Goal: Transaction & Acquisition: Purchase product/service

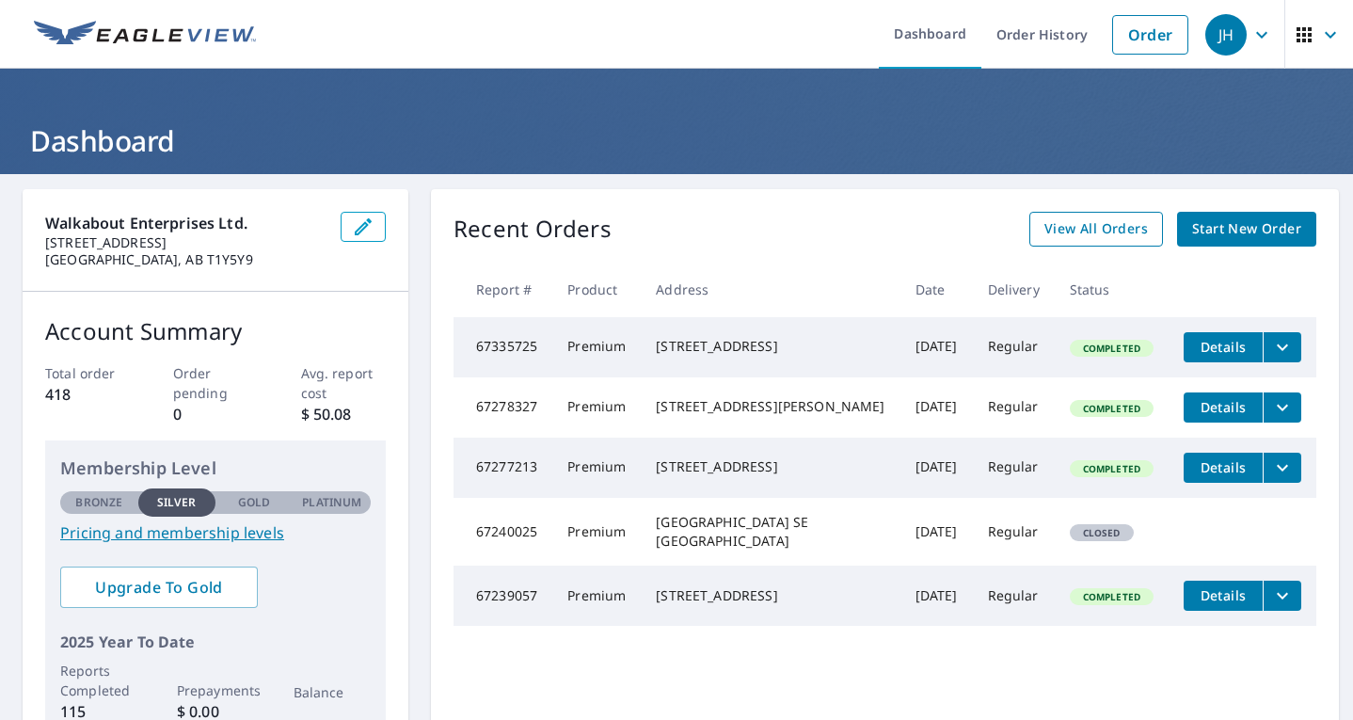
click at [1069, 230] on span "View All Orders" at bounding box center [1095, 229] width 103 height 24
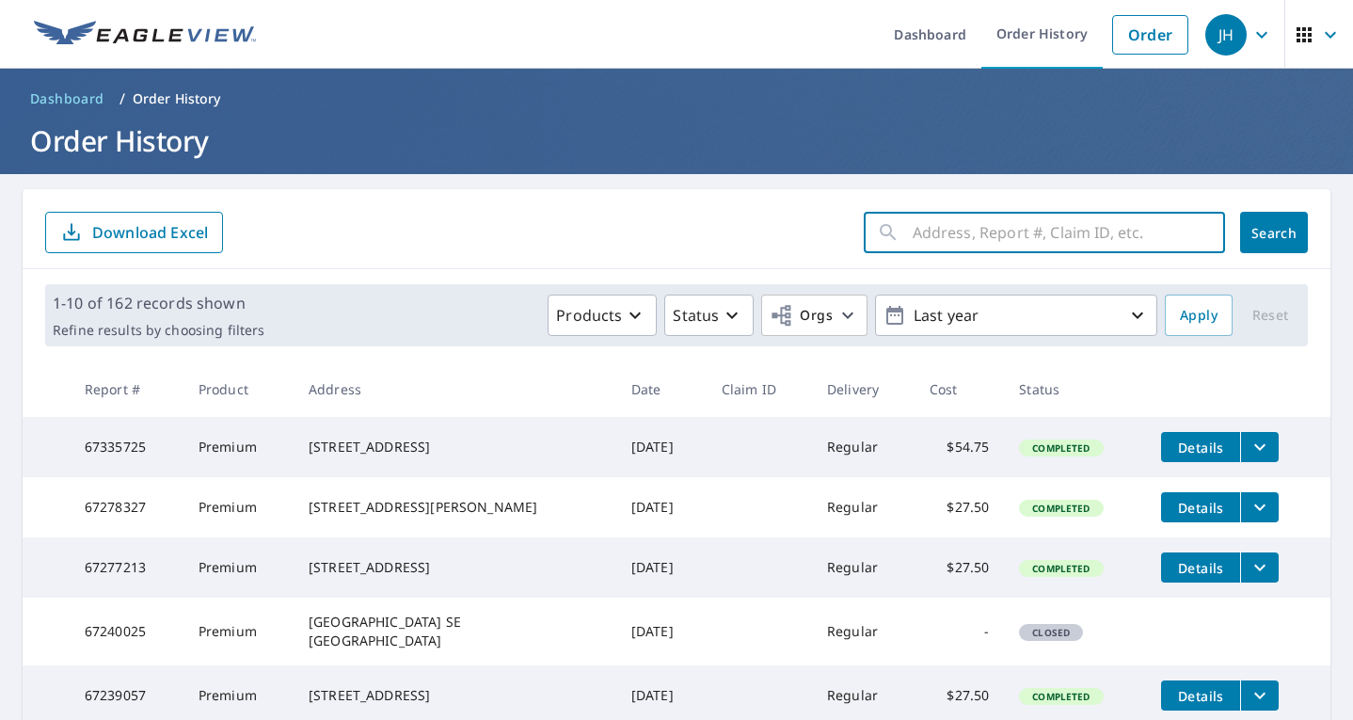
click at [1031, 218] on input "text" at bounding box center [1068, 232] width 312 height 53
type input "2614"
click button "Search" at bounding box center [1274, 232] width 68 height 41
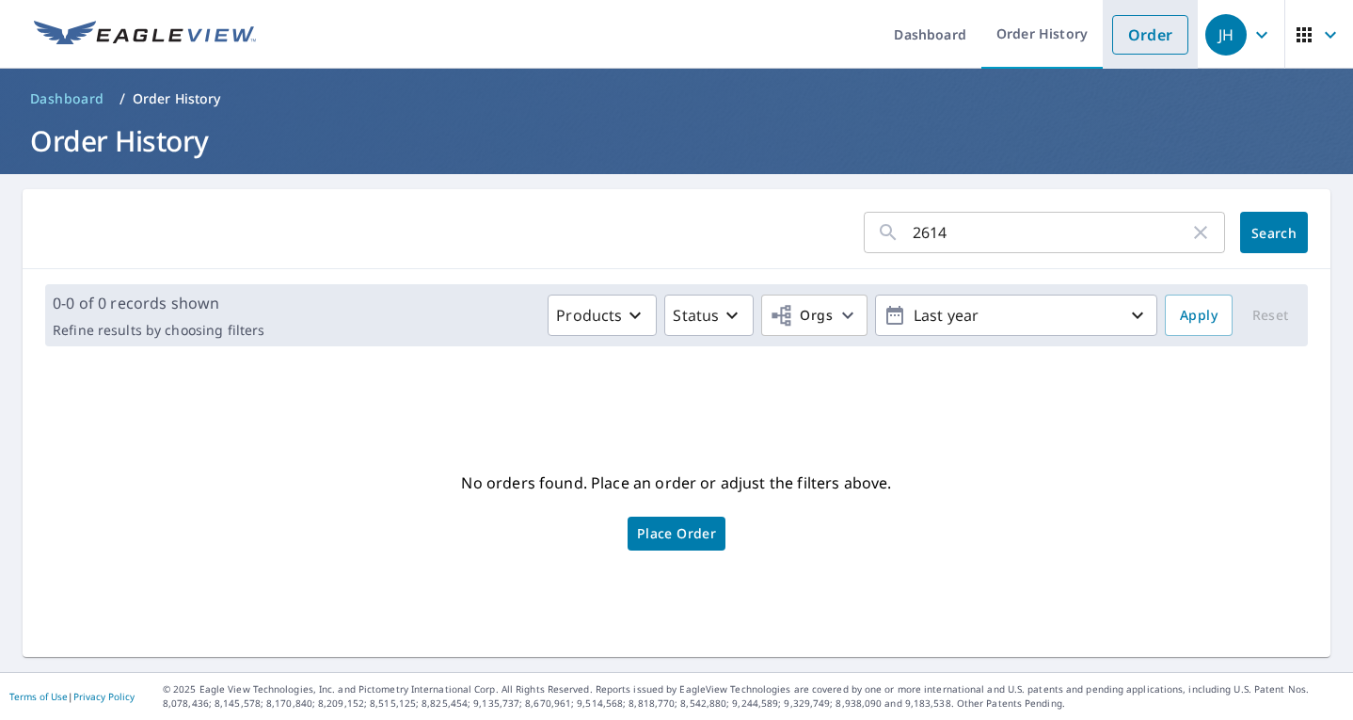
click at [1124, 38] on link "Order" at bounding box center [1150, 35] width 76 height 40
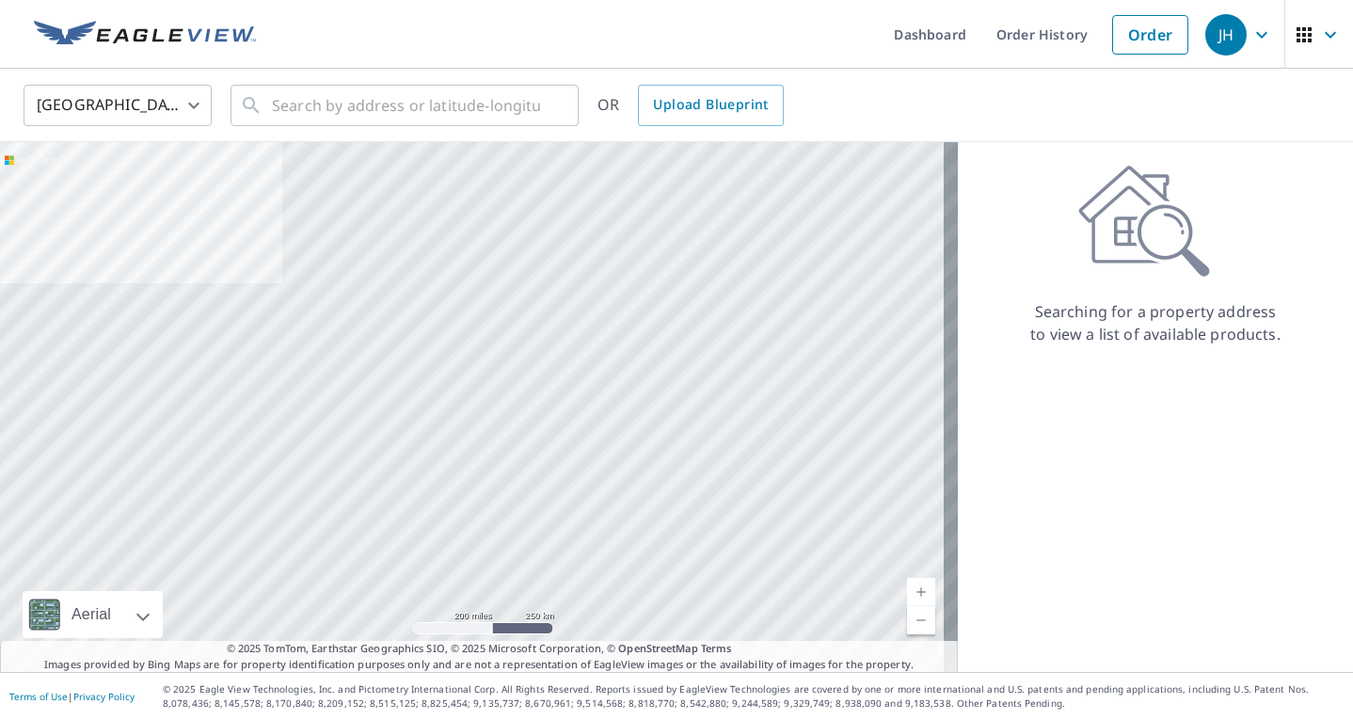
click at [141, 121] on body "JH JH Dashboard Order History Order JH United States US ​ ​ OR Upload Blueprint…" at bounding box center [676, 360] width 1353 height 720
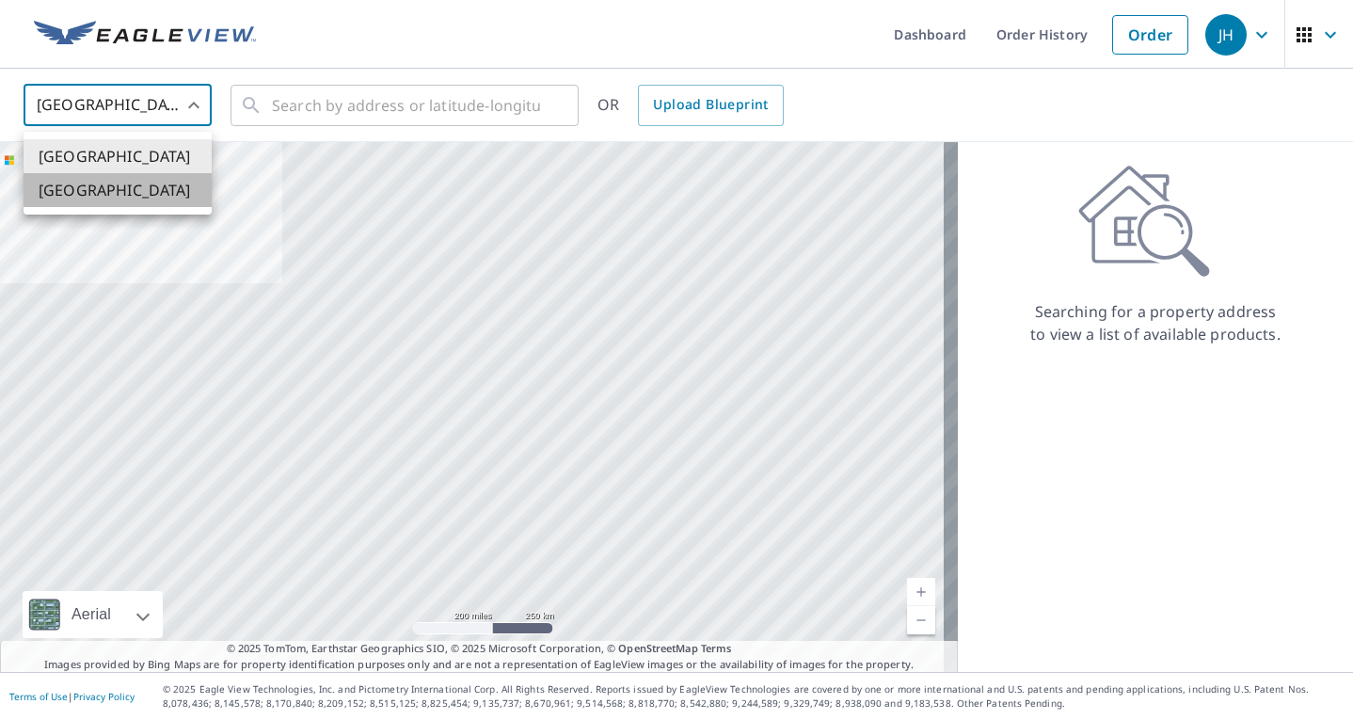
click at [109, 187] on li "[GEOGRAPHIC_DATA]" at bounding box center [118, 190] width 188 height 34
type input "CA"
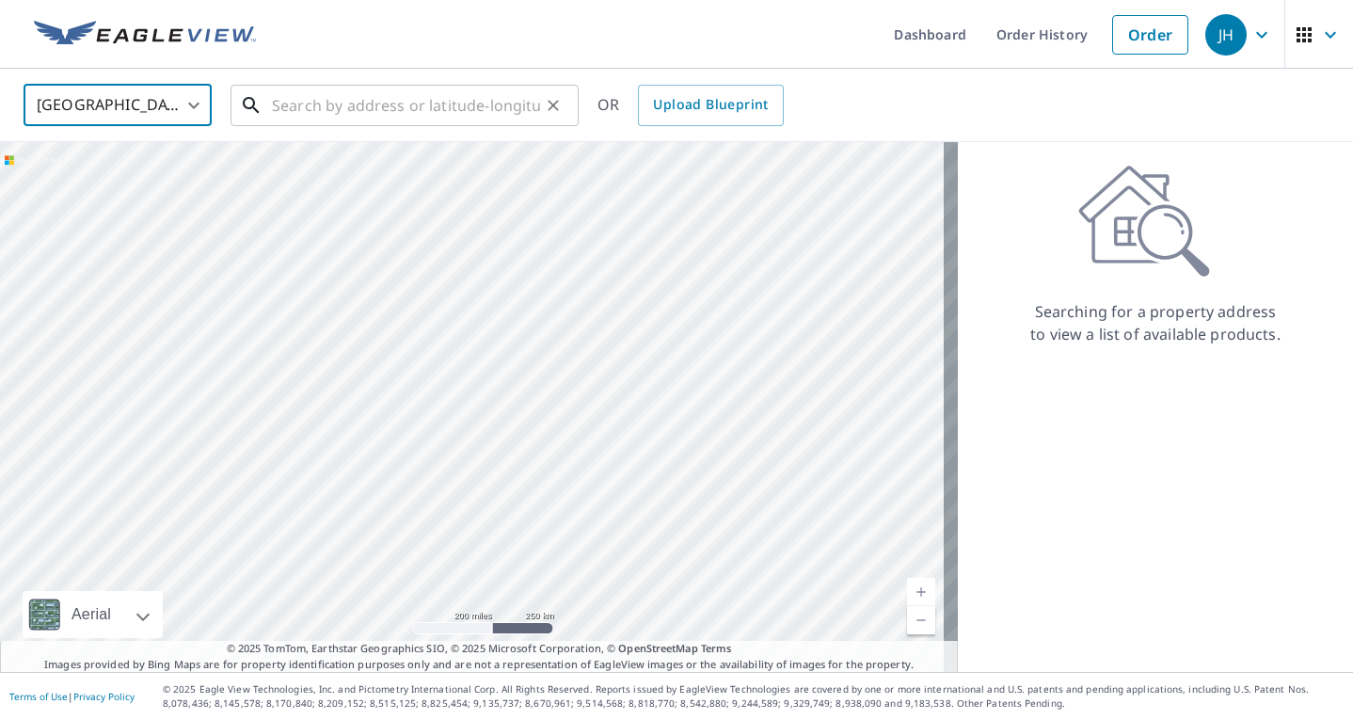
click at [380, 95] on input "text" at bounding box center [406, 105] width 268 height 53
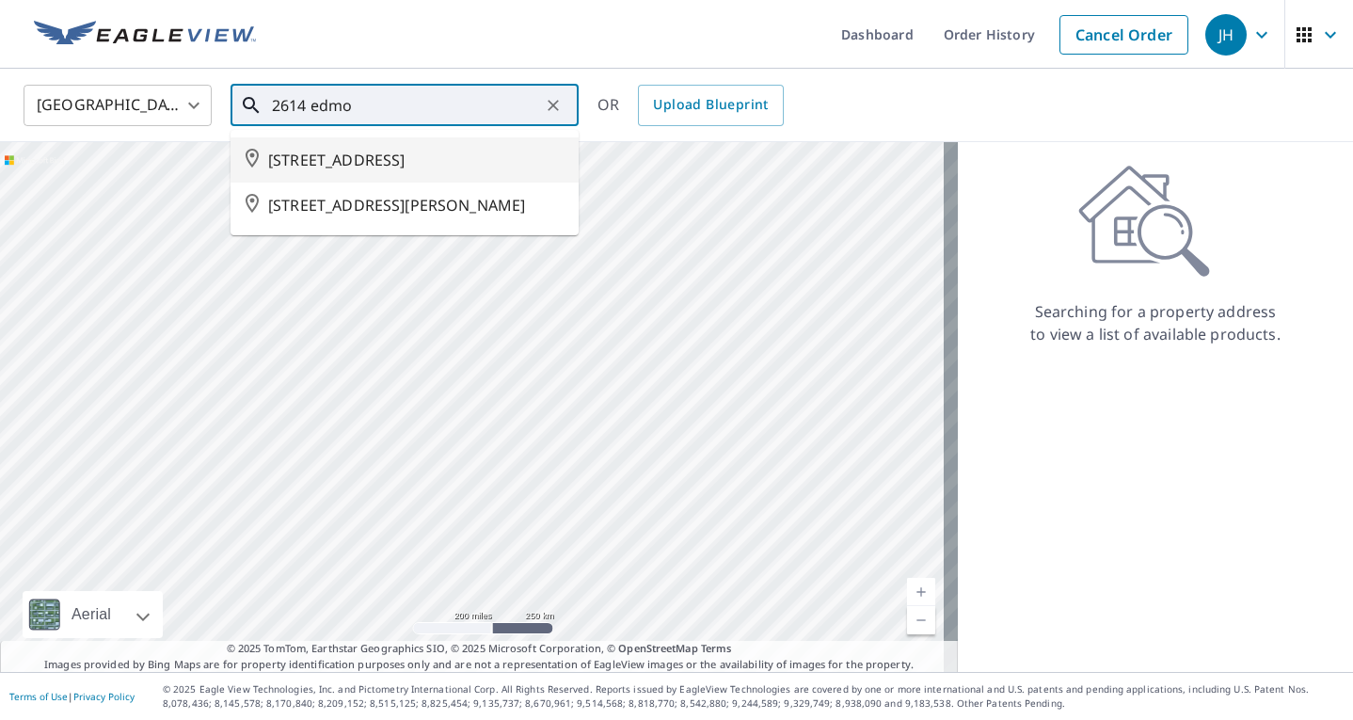
click at [429, 165] on span "[STREET_ADDRESS]" at bounding box center [415, 160] width 295 height 23
type input "[STREET_ADDRESS]"
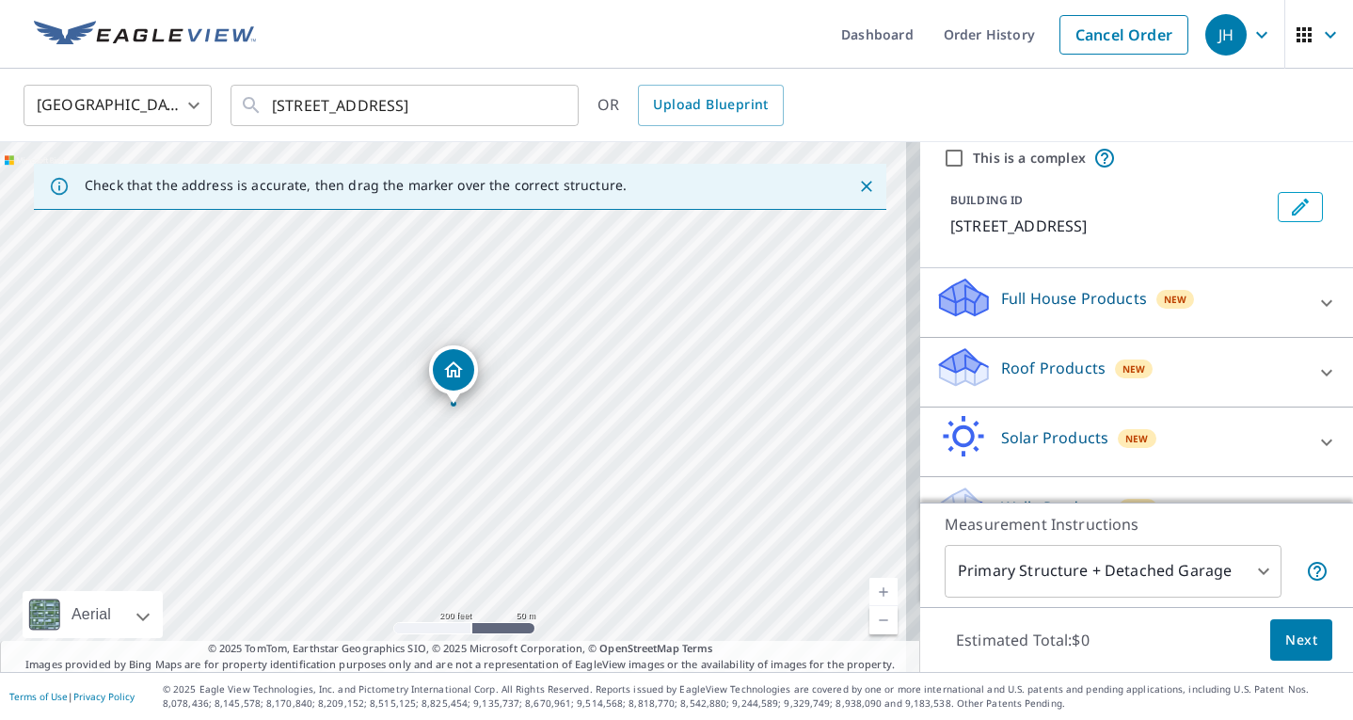
scroll to position [135, 0]
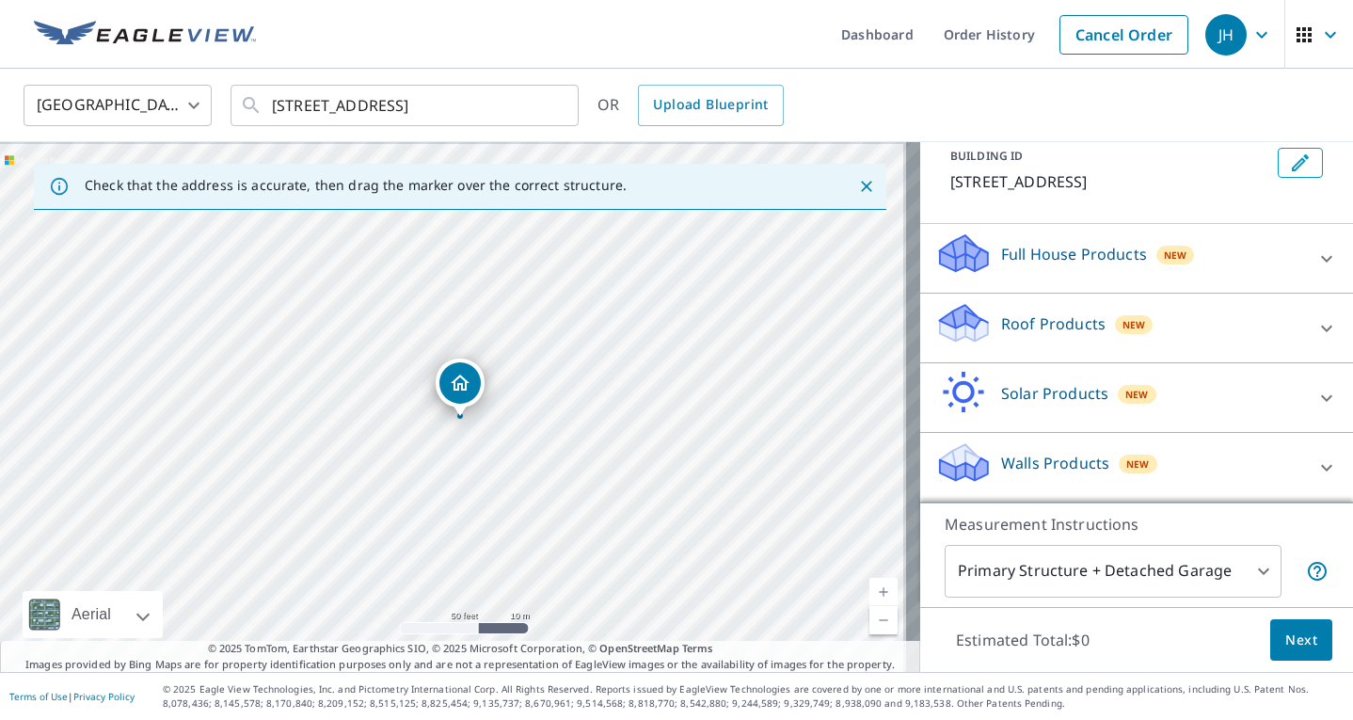
drag, startPoint x: 686, startPoint y: 333, endPoint x: 459, endPoint y: 450, distance: 255.0
click at [459, 450] on div "[STREET_ADDRESS]" at bounding box center [460, 407] width 920 height 530
drag, startPoint x: 462, startPoint y: 402, endPoint x: 503, endPoint y: 274, distance: 134.5
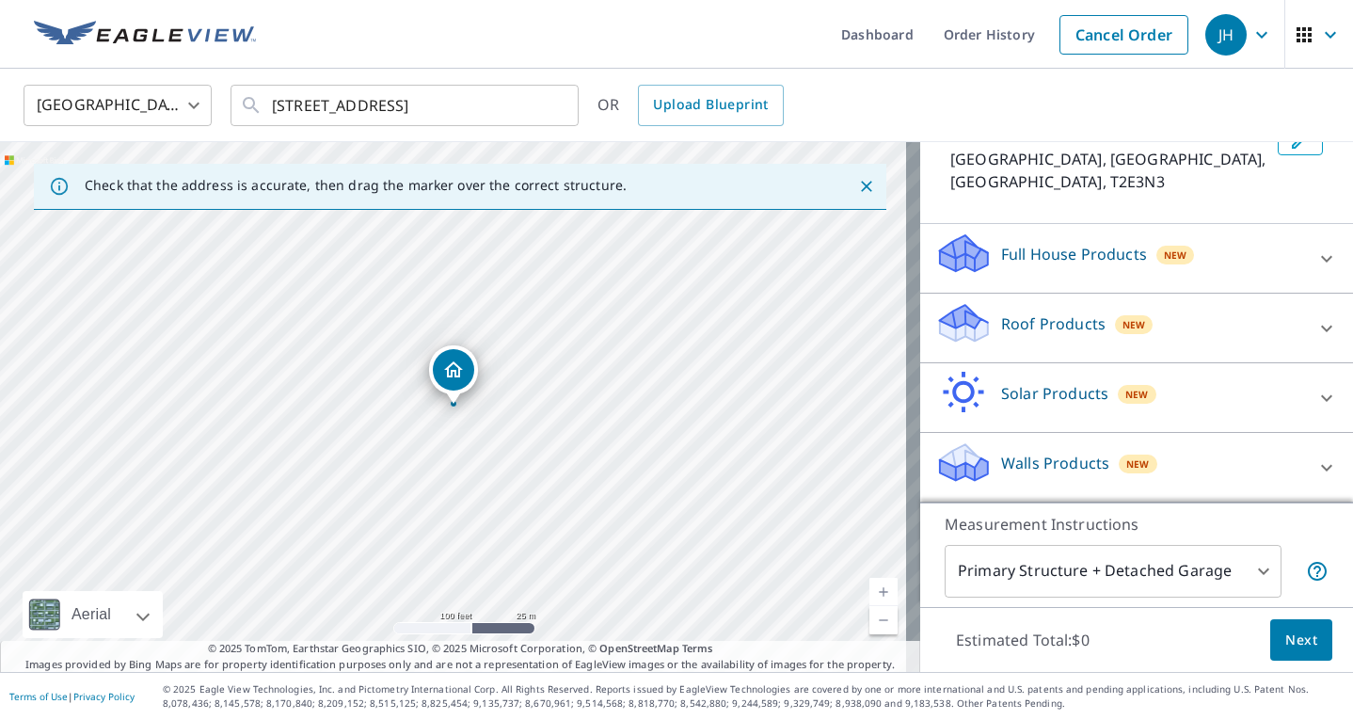
click at [1022, 331] on p "Roof Products" at bounding box center [1053, 323] width 104 height 23
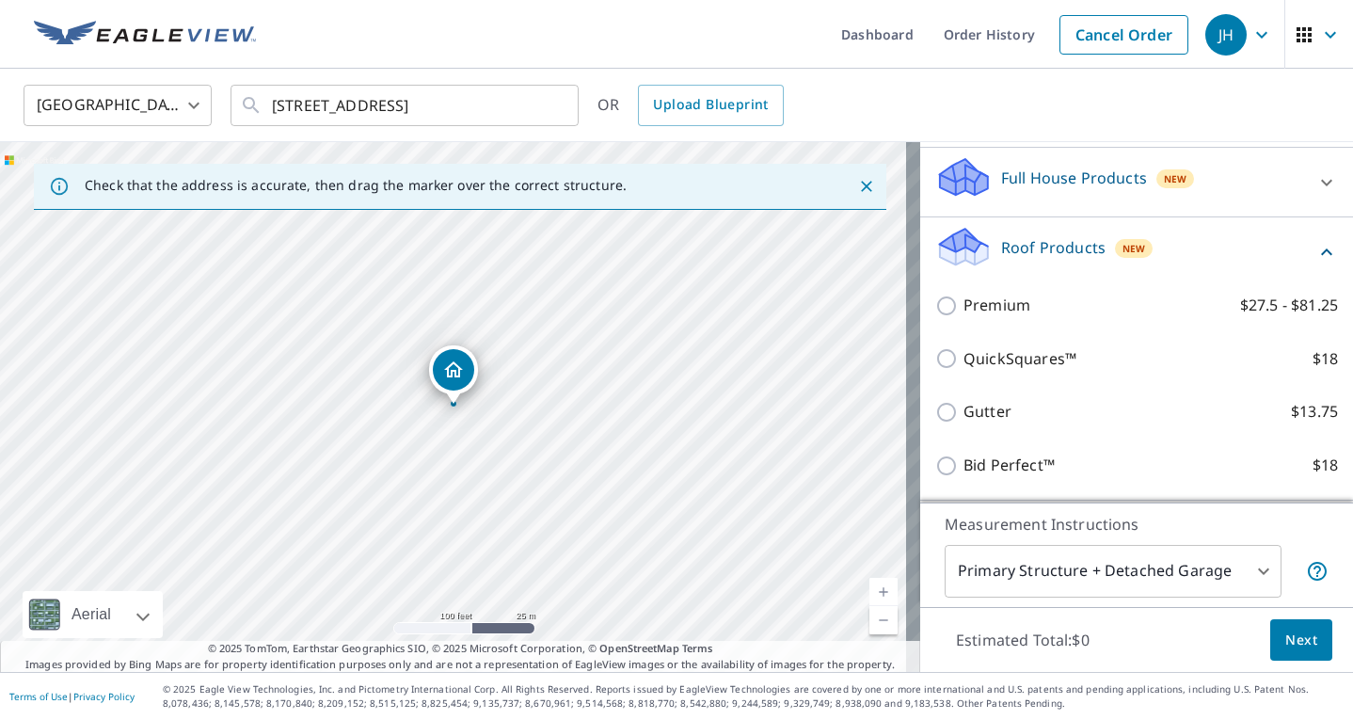
scroll to position [324, 0]
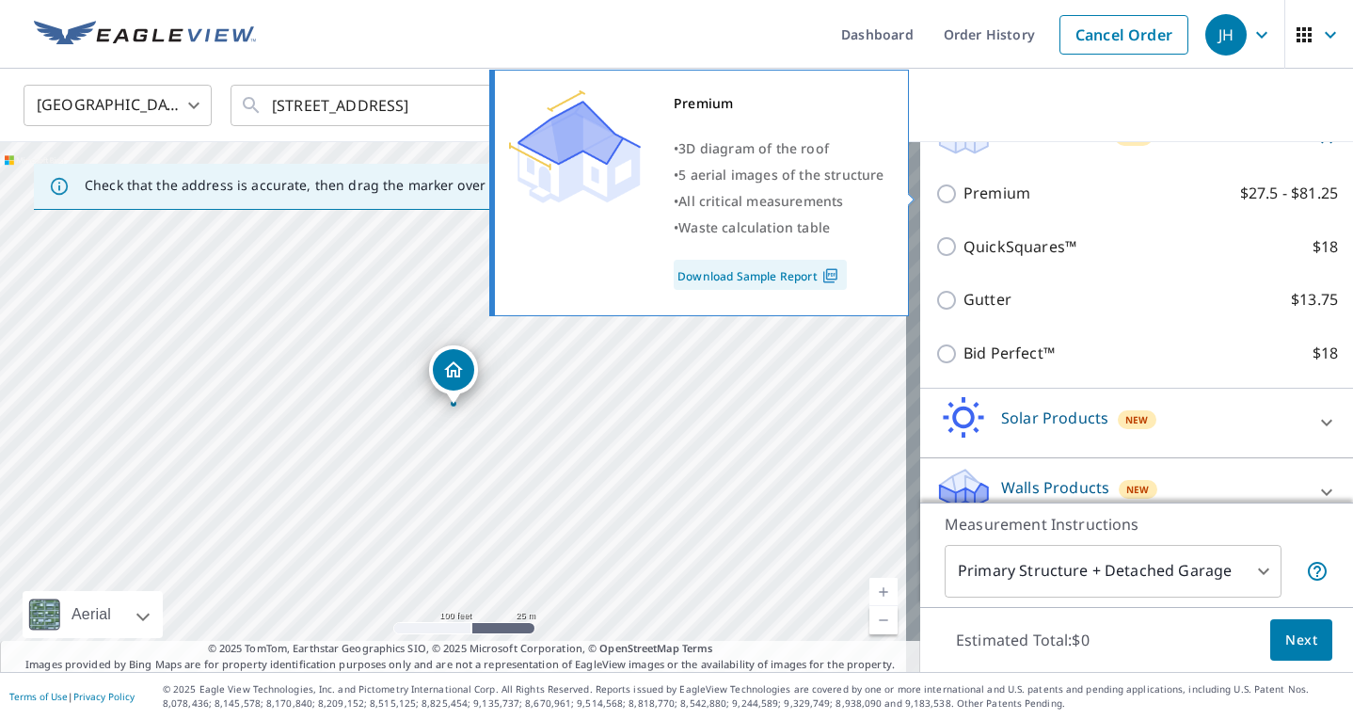
click at [1020, 199] on label "Premium $27.5 - $81.25" at bounding box center [1150, 194] width 374 height 24
click at [963, 199] on input "Premium $27.5 - $81.25" at bounding box center [949, 193] width 28 height 23
checkbox input "true"
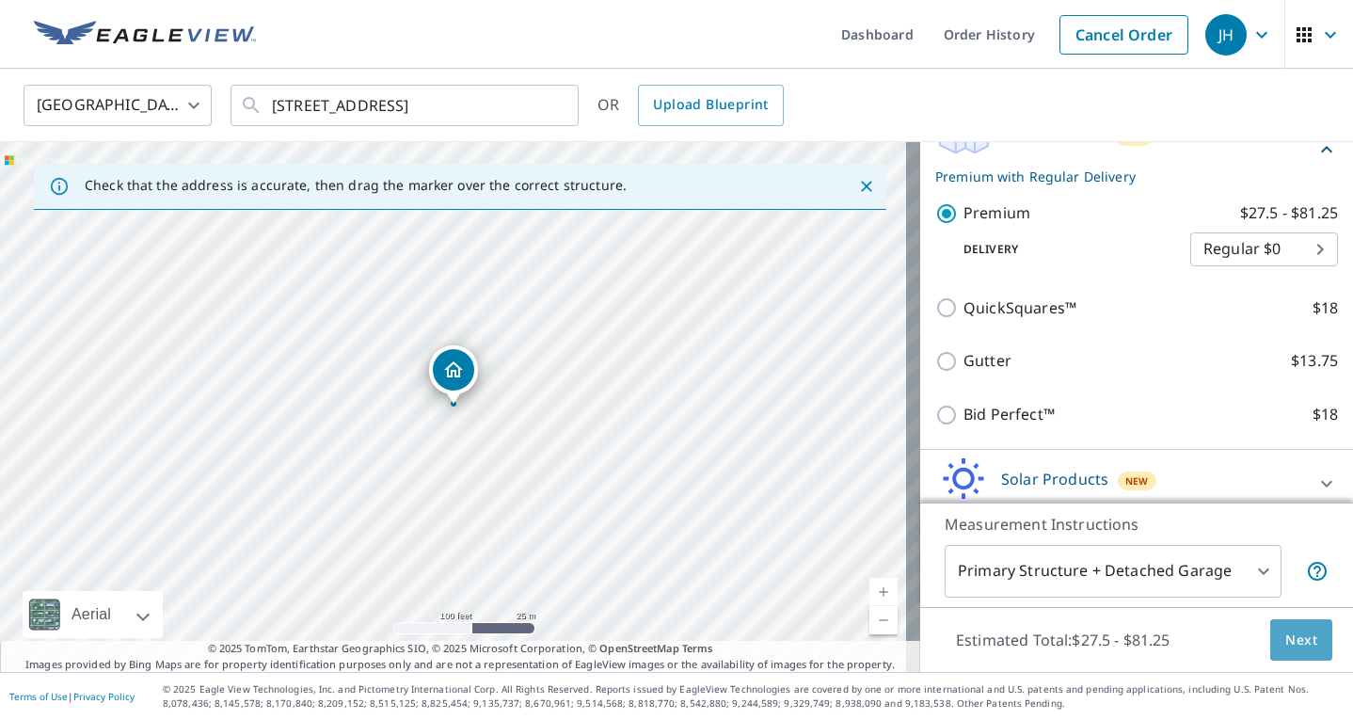
click at [1270, 643] on button "Next" at bounding box center [1301, 640] width 62 height 42
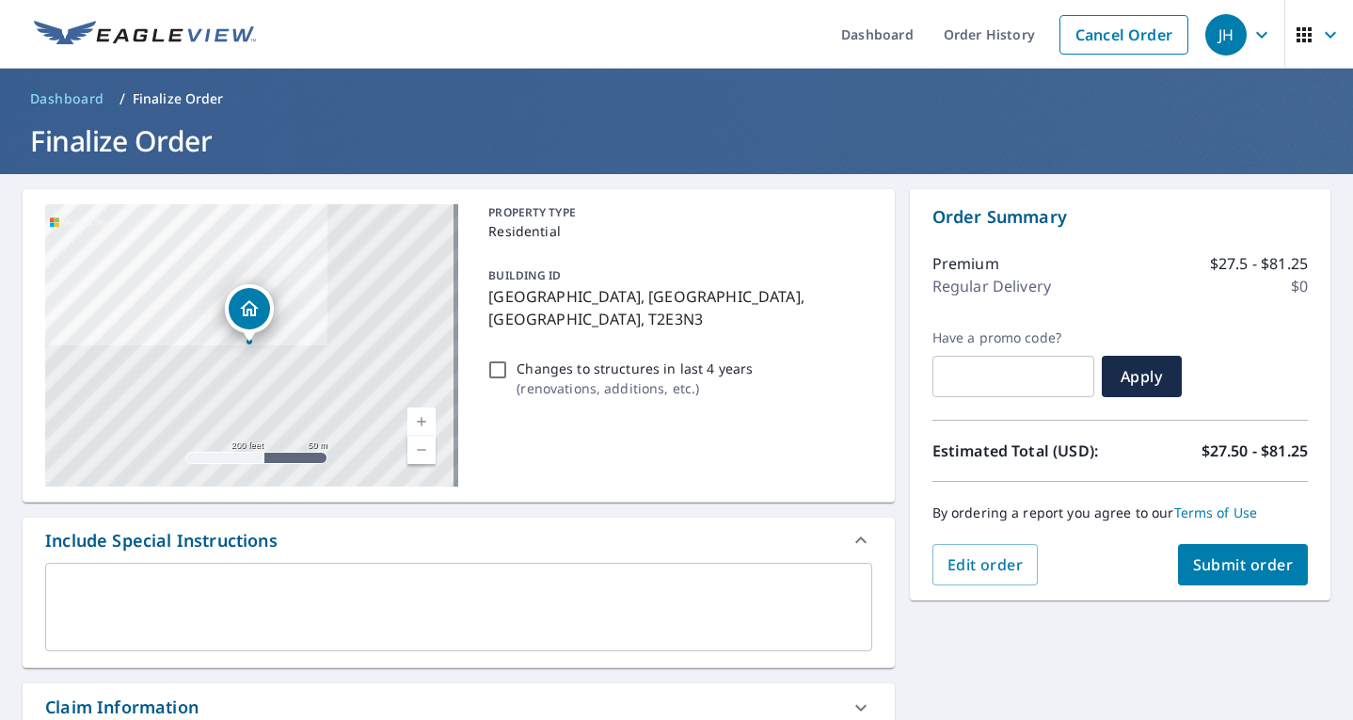
click at [1217, 569] on span "Submit order" at bounding box center [1243, 564] width 101 height 21
checkbox input "true"
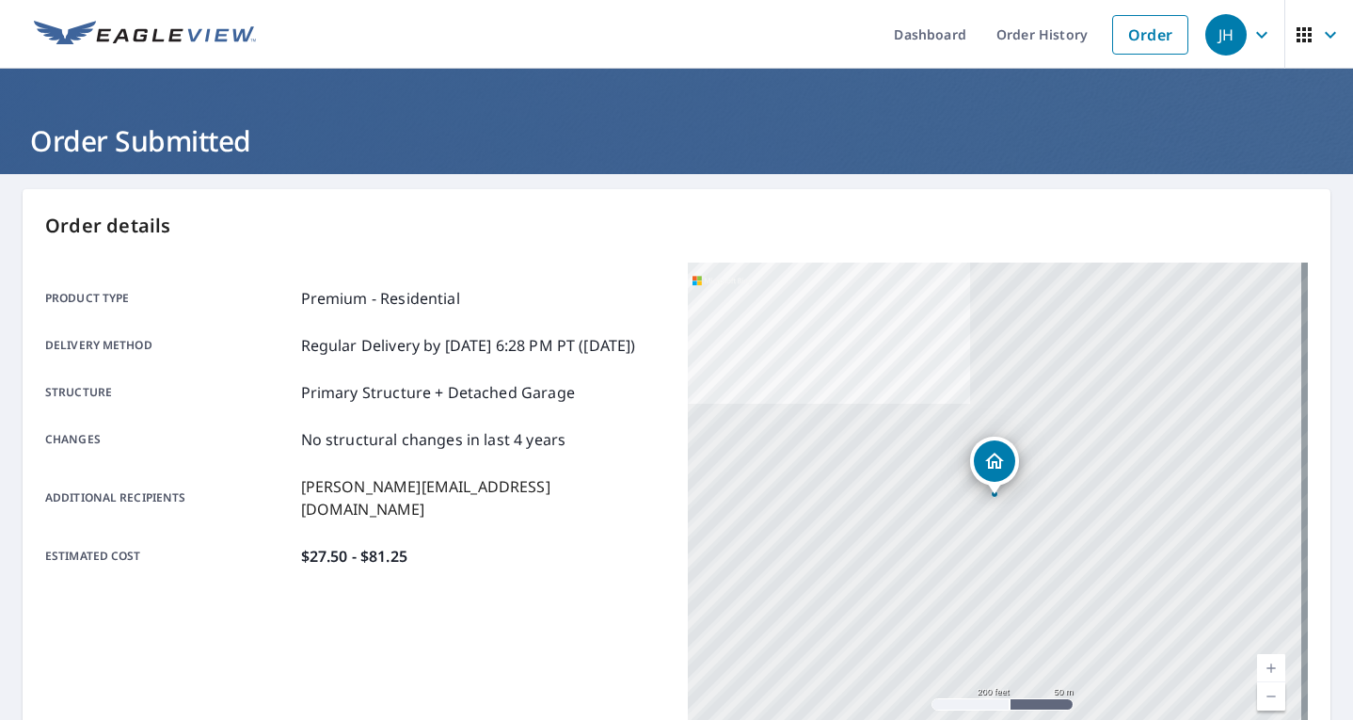
click at [493, 504] on div "Additional recipients [PERSON_NAME][EMAIL_ADDRESS][DOMAIN_NAME]" at bounding box center [355, 497] width 620 height 45
